Goal: Transaction & Acquisition: Download file/media

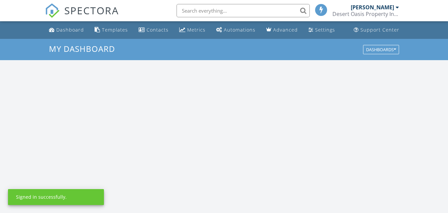
scroll to position [616, 458]
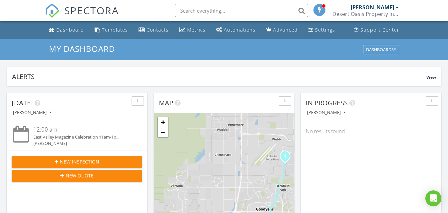
click at [390, 11] on div "Desert Oasis Property Inspections" at bounding box center [365, 14] width 67 height 7
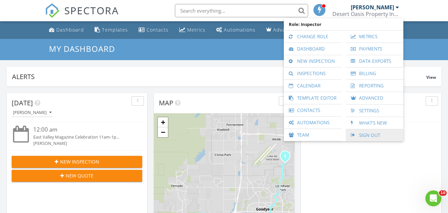
scroll to position [0, 0]
click at [370, 58] on link "Data Exports" at bounding box center [374, 61] width 51 height 12
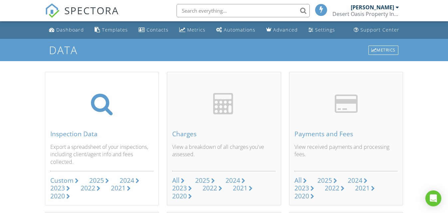
click at [72, 179] on div "Custom" at bounding box center [61, 180] width 23 height 9
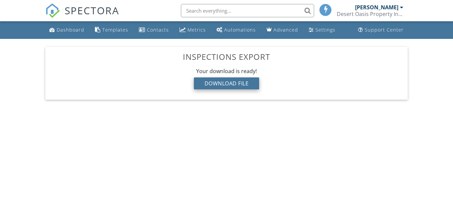
click at [217, 81] on div "Download File" at bounding box center [227, 84] width 66 height 12
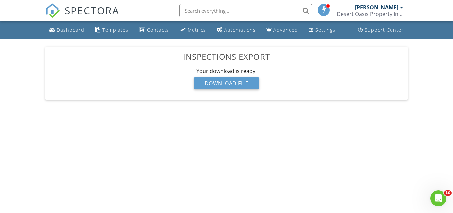
click at [387, 14] on div "Desert Oasis Property Inspections" at bounding box center [369, 14] width 67 height 7
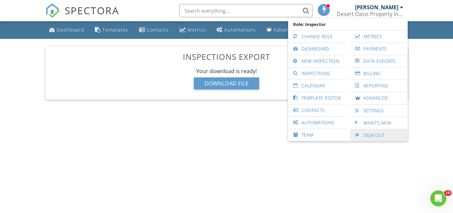
click at [371, 138] on link "Sign Out" at bounding box center [378, 135] width 51 height 12
